Goal: Task Accomplishment & Management: Use online tool/utility

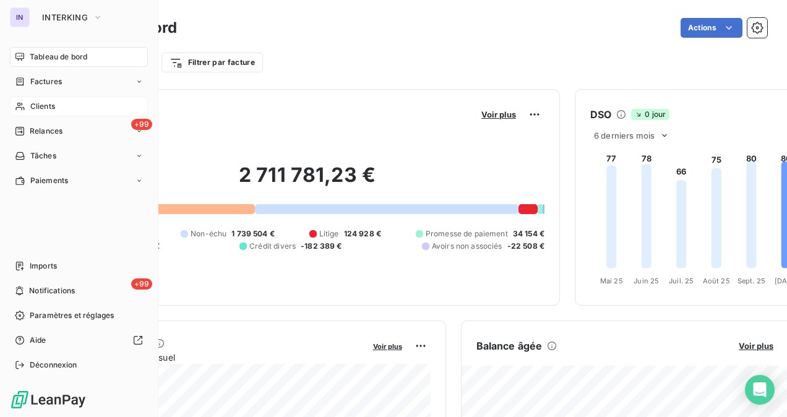
click at [40, 105] on span "Clients" at bounding box center [42, 106] width 25 height 11
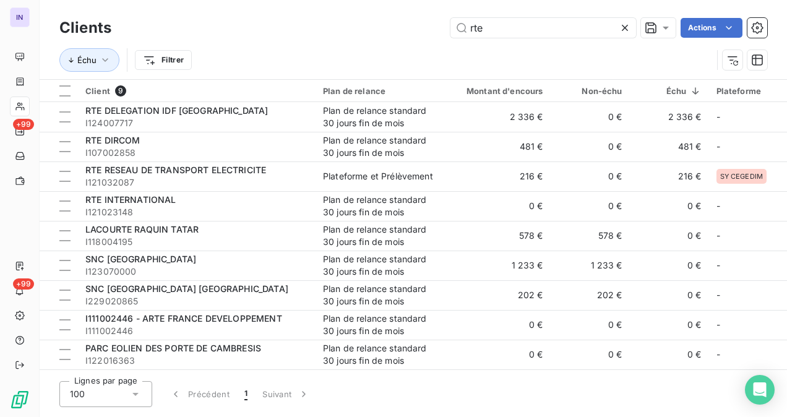
drag, startPoint x: 519, startPoint y: 19, endPoint x: 416, endPoint y: 16, distance: 102.7
click at [416, 16] on div "Clients rte Actions" at bounding box center [413, 28] width 708 height 26
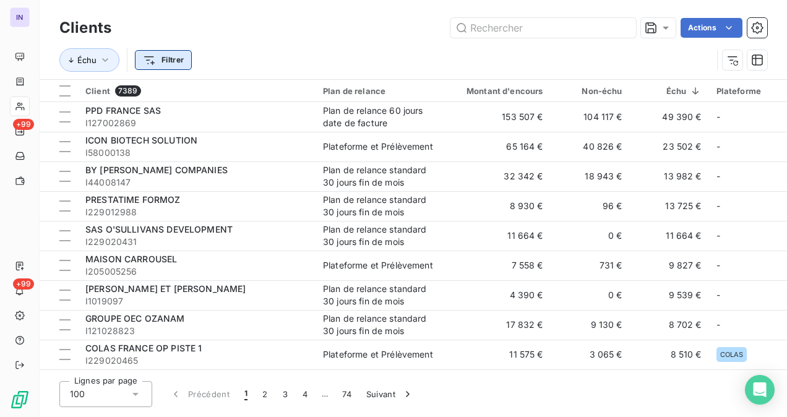
click at [142, 58] on html "IN +99 +99 Clients Actions Échu Filtrer Client 7389 Plan de relance Montant d'e…" at bounding box center [393, 208] width 787 height 417
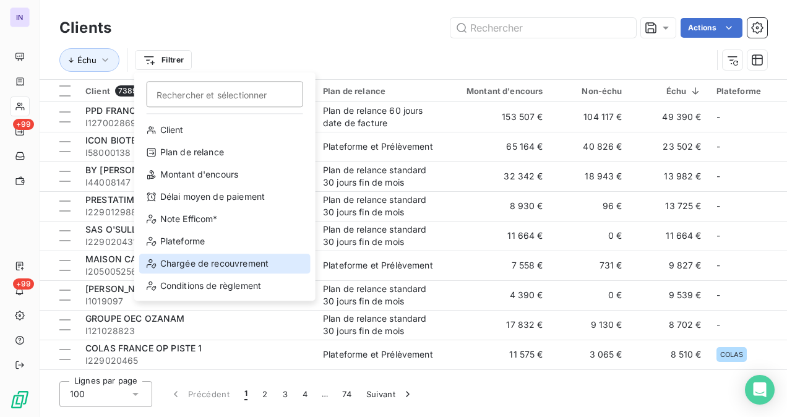
click at [202, 267] on div "Chargée de recouvrement" at bounding box center [224, 264] width 171 height 20
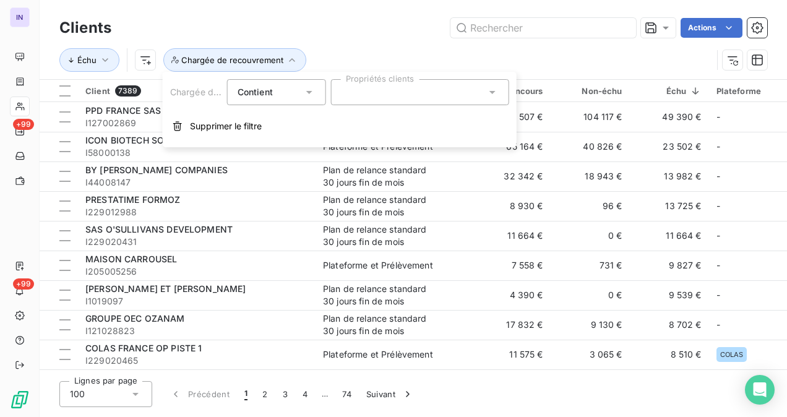
click at [353, 85] on div at bounding box center [420, 92] width 178 height 26
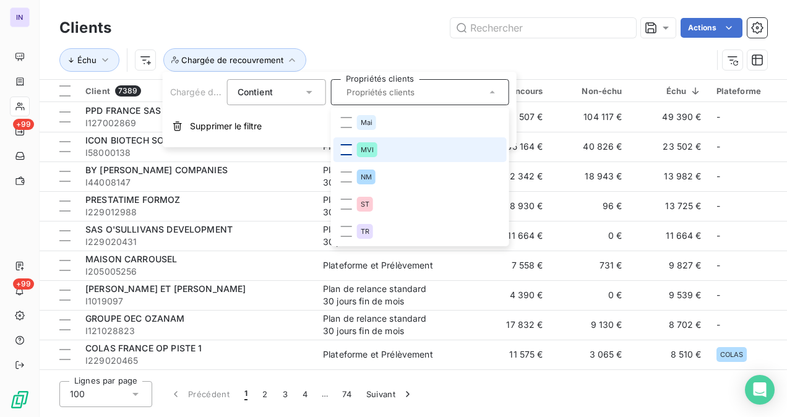
click at [343, 145] on div at bounding box center [346, 149] width 11 height 11
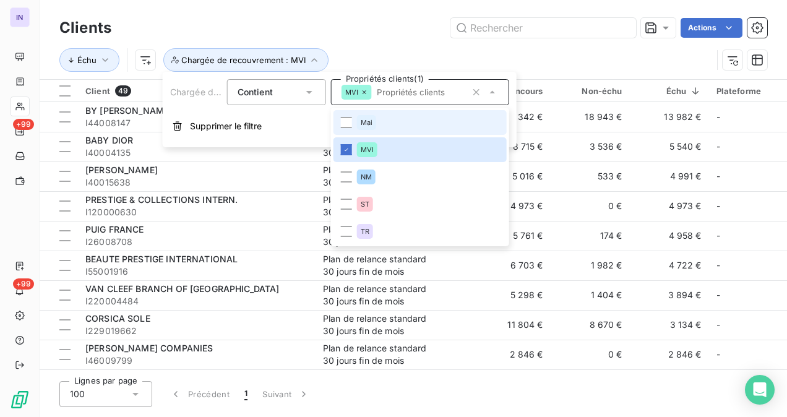
click at [360, 47] on div "Échu Chargée de recouvrement : MVI" at bounding box center [413, 60] width 708 height 38
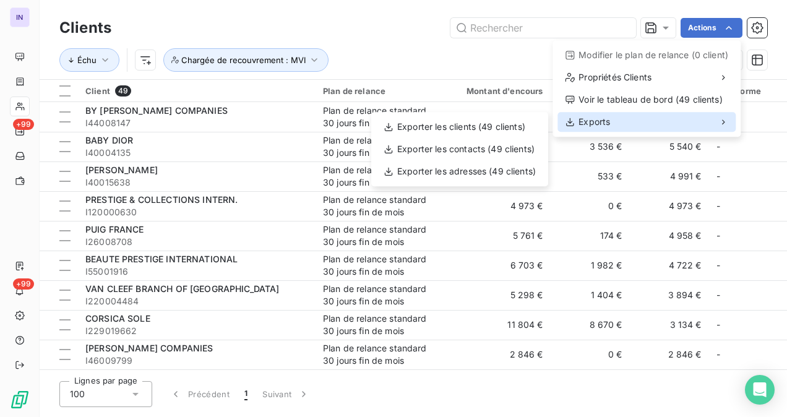
click at [616, 119] on div "Exports" at bounding box center [646, 122] width 178 height 20
click at [621, 120] on div "Exports" at bounding box center [646, 122] width 178 height 20
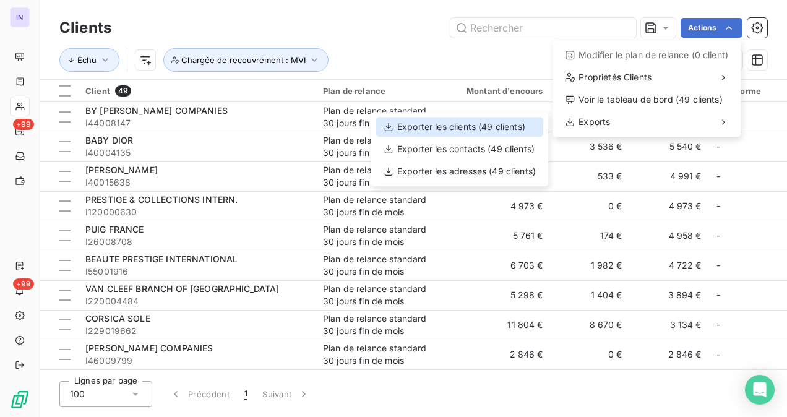
click at [466, 128] on div "Exporter les clients (49 clients)" at bounding box center [459, 127] width 167 height 20
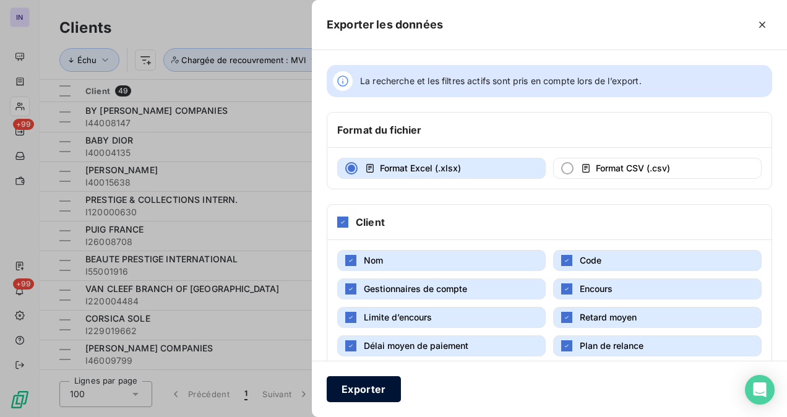
click at [358, 393] on button "Exporter" at bounding box center [364, 389] width 74 height 26
